Goal: Complete application form: Complete application form

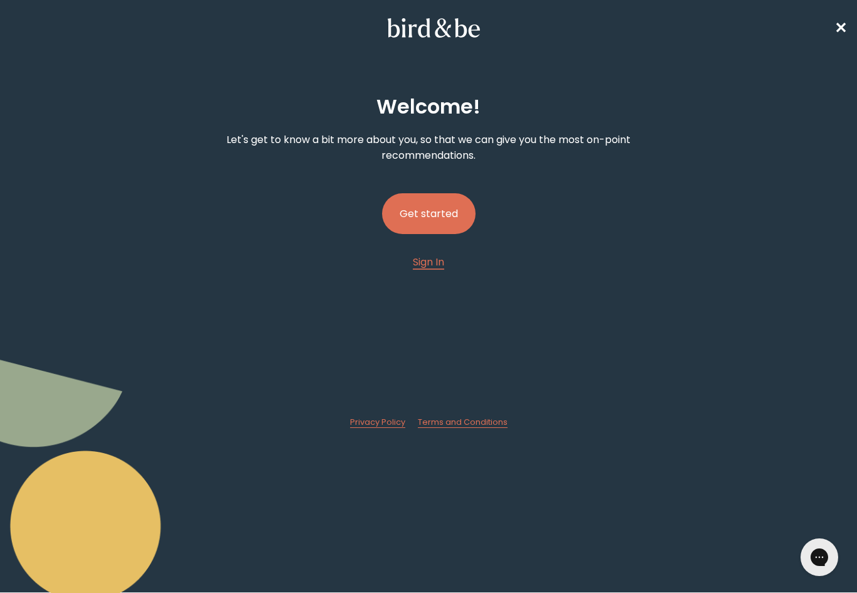
click at [427, 215] on button "Get started" at bounding box center [429, 213] width 94 height 41
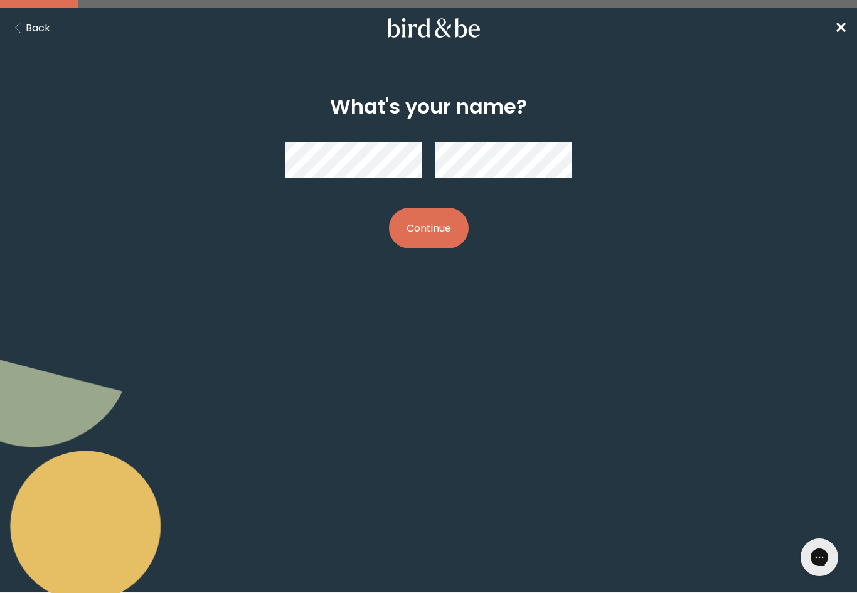
click at [370, 181] on div at bounding box center [429, 160] width 286 height 56
click at [446, 239] on button "Continue" at bounding box center [429, 228] width 80 height 41
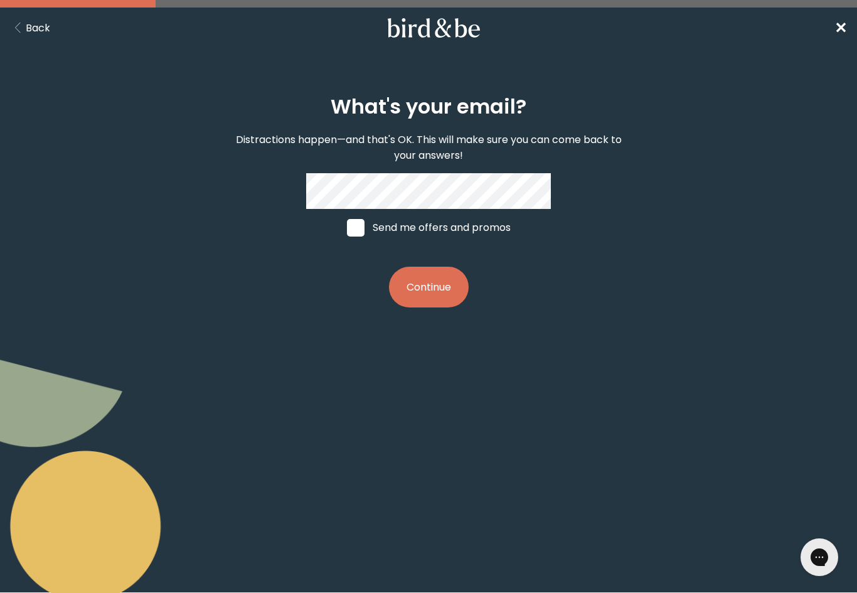
click at [424, 287] on button "Continue" at bounding box center [429, 287] width 80 height 41
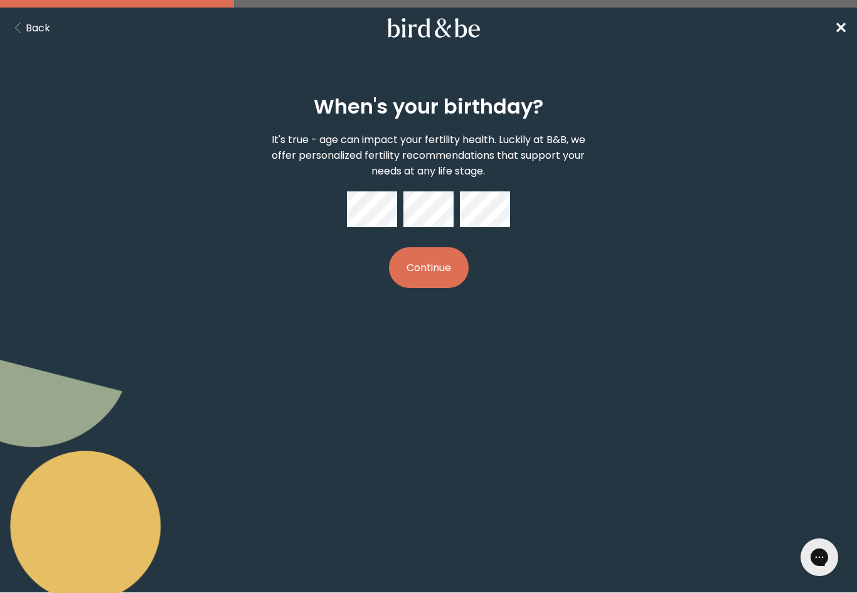
click at [444, 268] on button "Continue" at bounding box center [429, 267] width 80 height 41
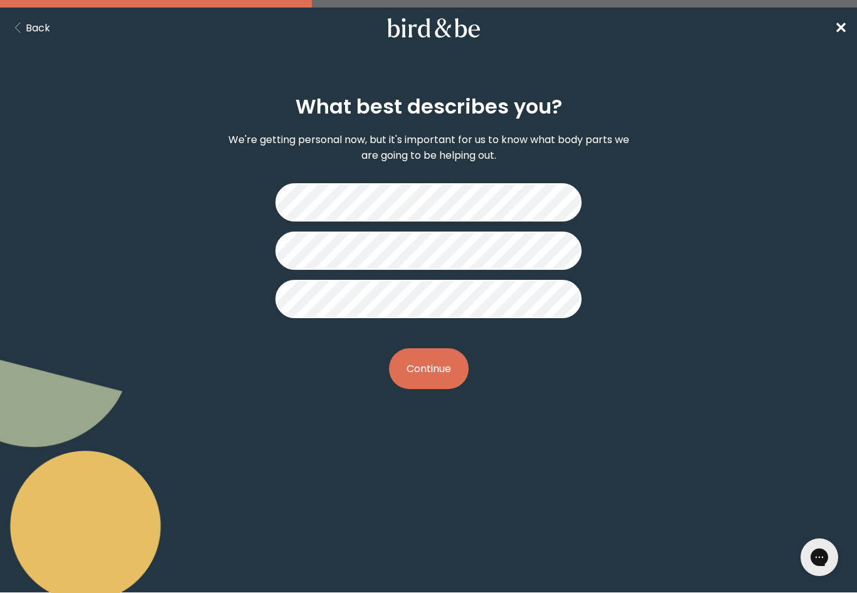
click at [422, 378] on button "Continue" at bounding box center [429, 368] width 80 height 41
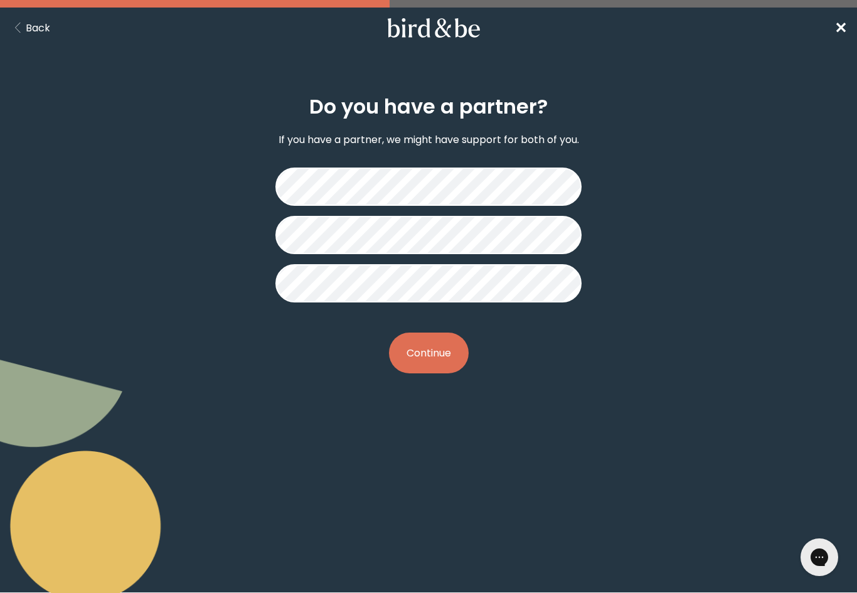
click at [450, 356] on button "Continue" at bounding box center [429, 353] width 80 height 41
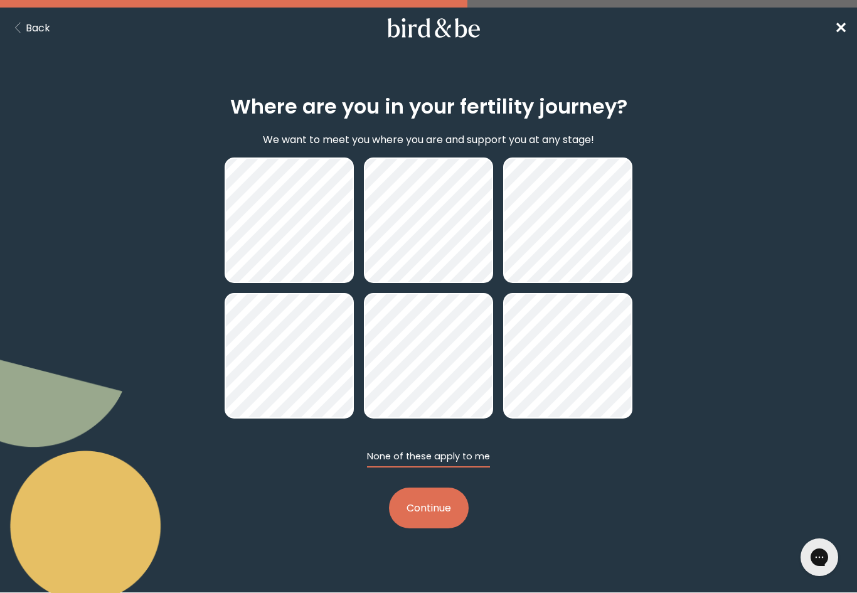
click at [459, 458] on button "None of these apply to me" at bounding box center [428, 459] width 123 height 18
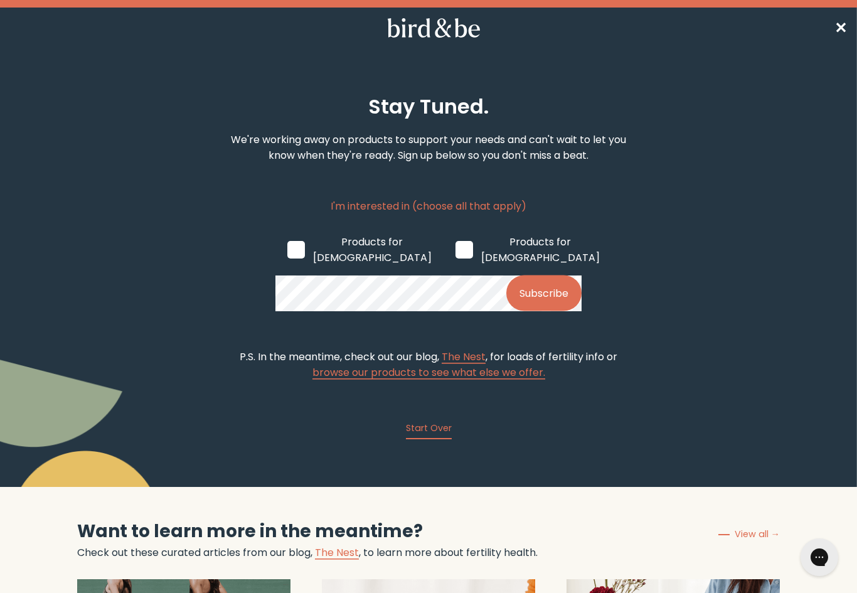
click at [456, 244] on span at bounding box center [465, 250] width 18 height 18
click at [455, 249] on input "Products for [DEMOGRAPHIC_DATA]" at bounding box center [455, 249] width 1 height 1
checkbox input "true"
click at [299, 244] on span at bounding box center [296, 250] width 18 height 18
click at [287, 249] on input "Products for [DEMOGRAPHIC_DATA]" at bounding box center [287, 249] width 1 height 1
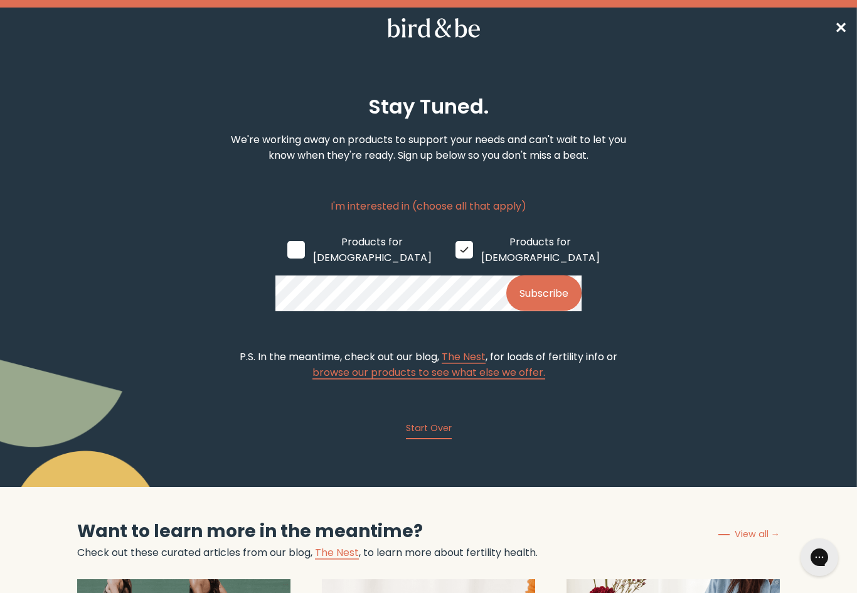
checkbox input "true"
click at [840, 24] on span "✕" at bounding box center [841, 28] width 13 height 21
click at [838, 31] on span "✕" at bounding box center [841, 28] width 13 height 21
